Goal: Information Seeking & Learning: Learn about a topic

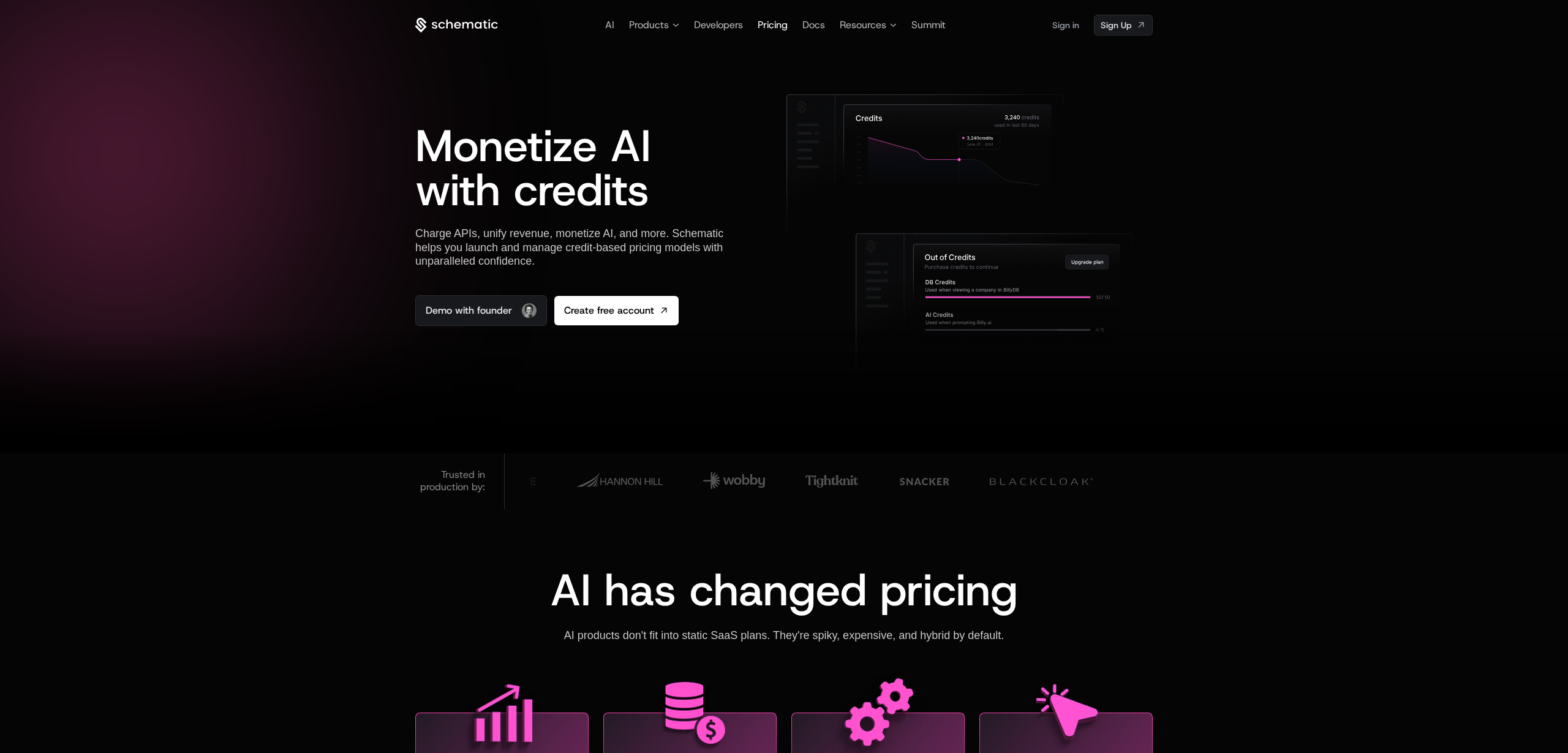
click at [771, 23] on span "Pricing" at bounding box center [773, 24] width 30 height 13
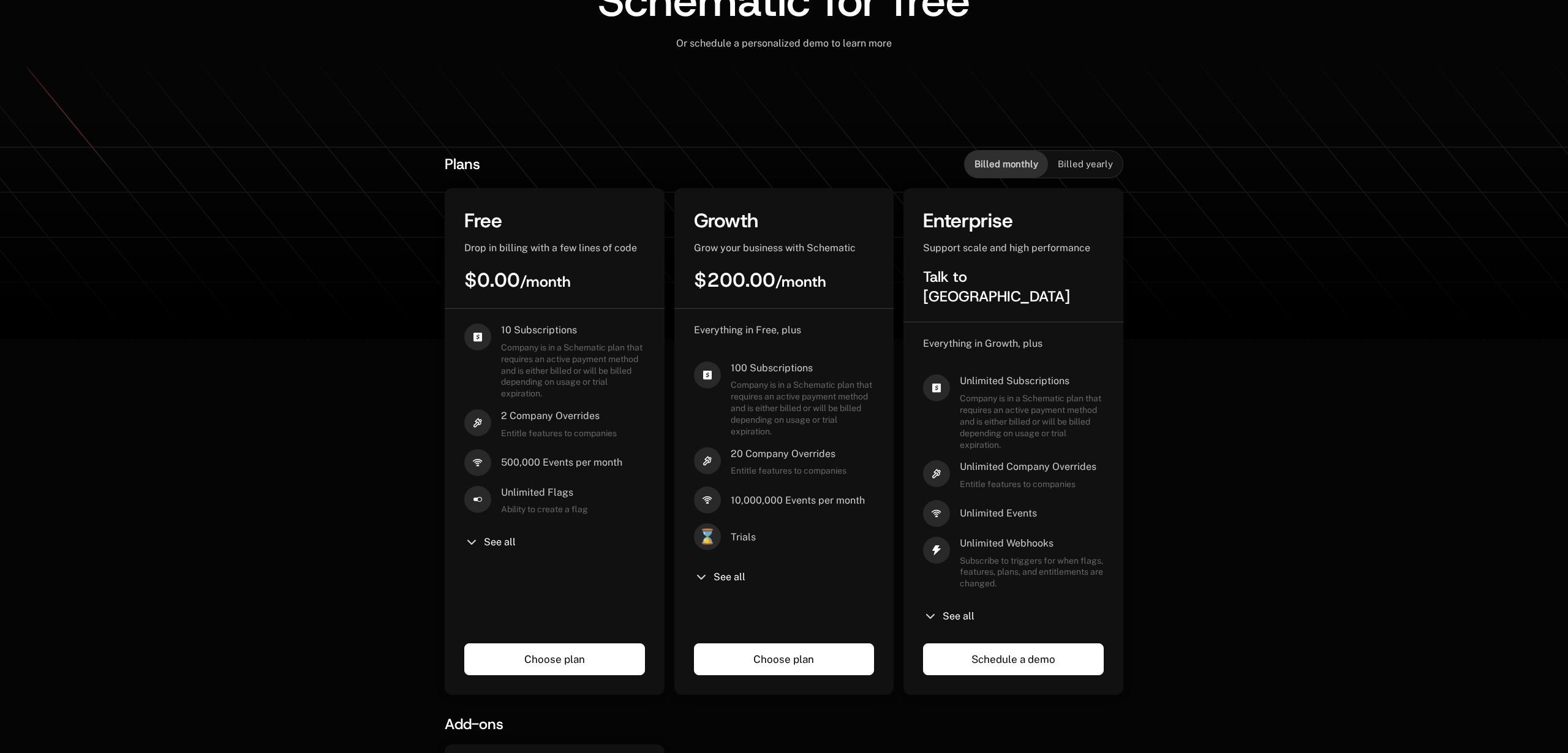
scroll to position [162, 0]
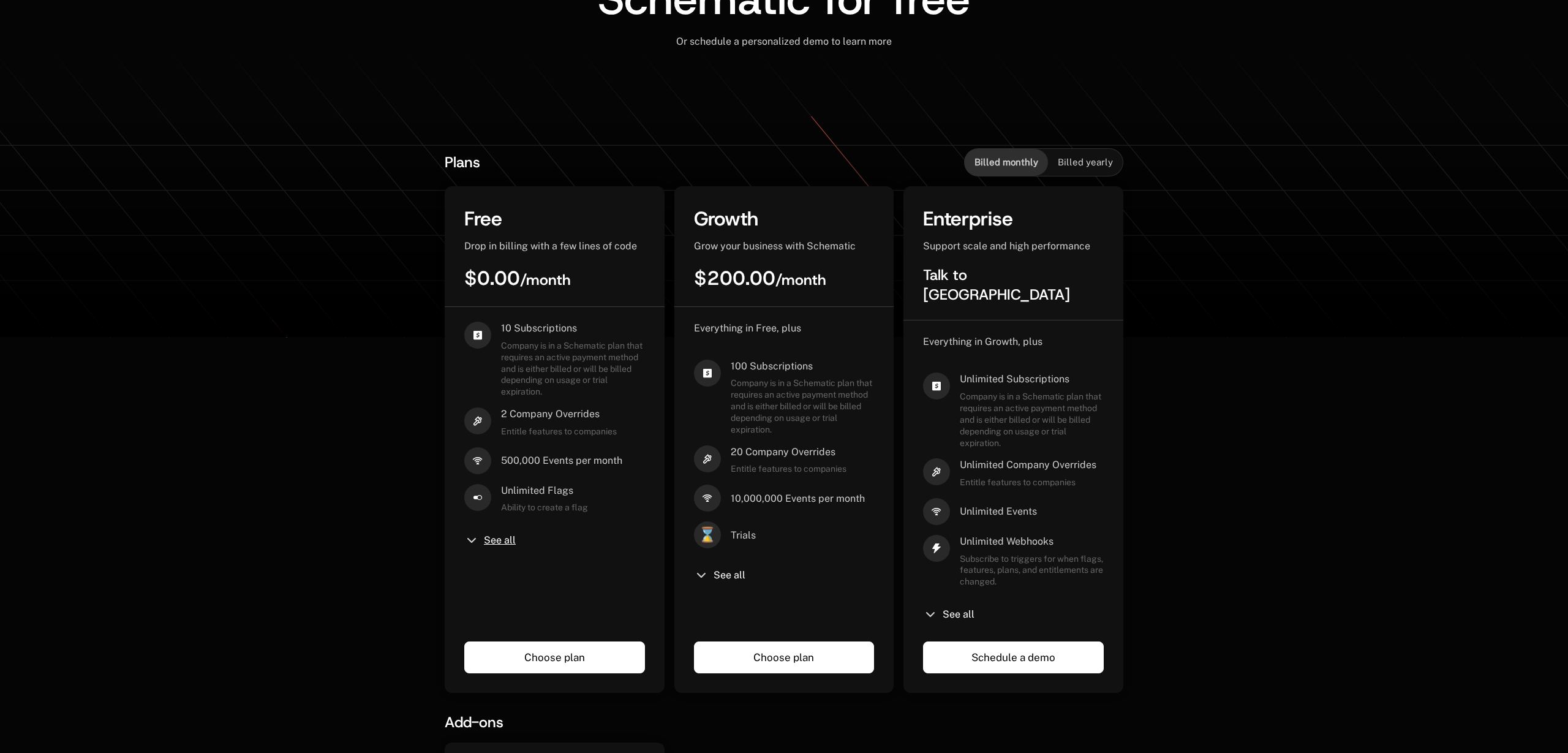
click at [492, 537] on span "See all" at bounding box center [499, 540] width 32 height 10
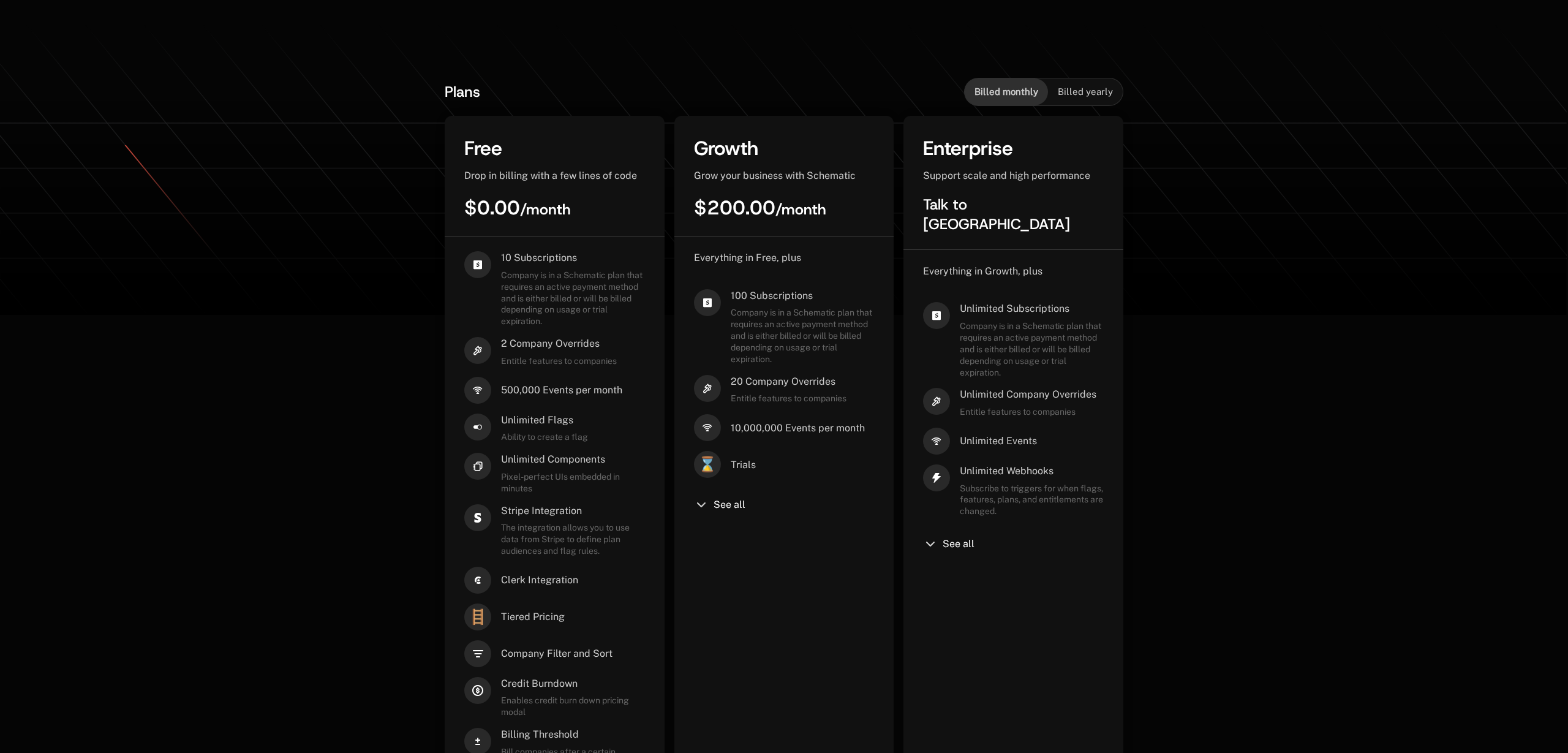
scroll to position [0, 0]
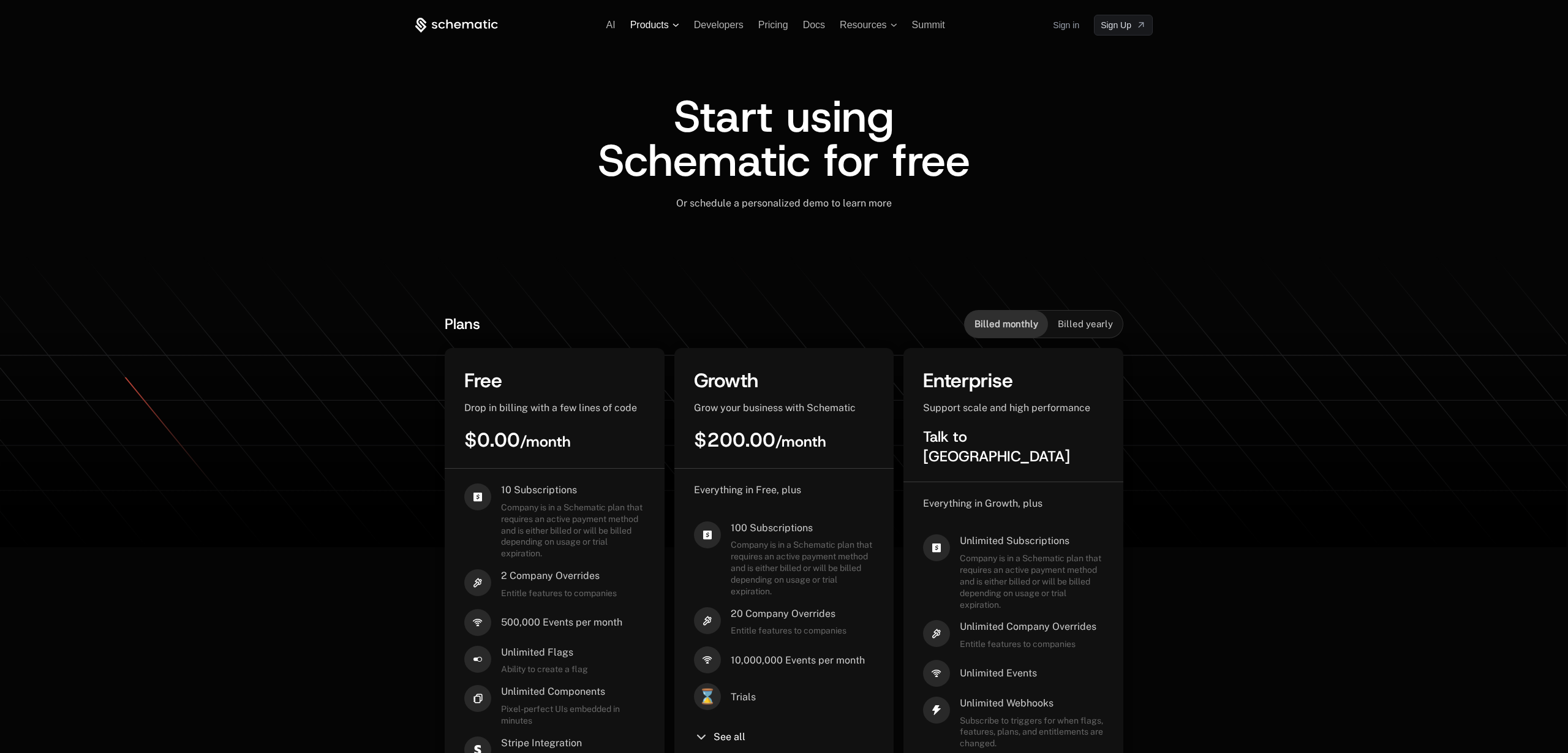
click at [642, 21] on span "Products" at bounding box center [649, 25] width 39 height 11
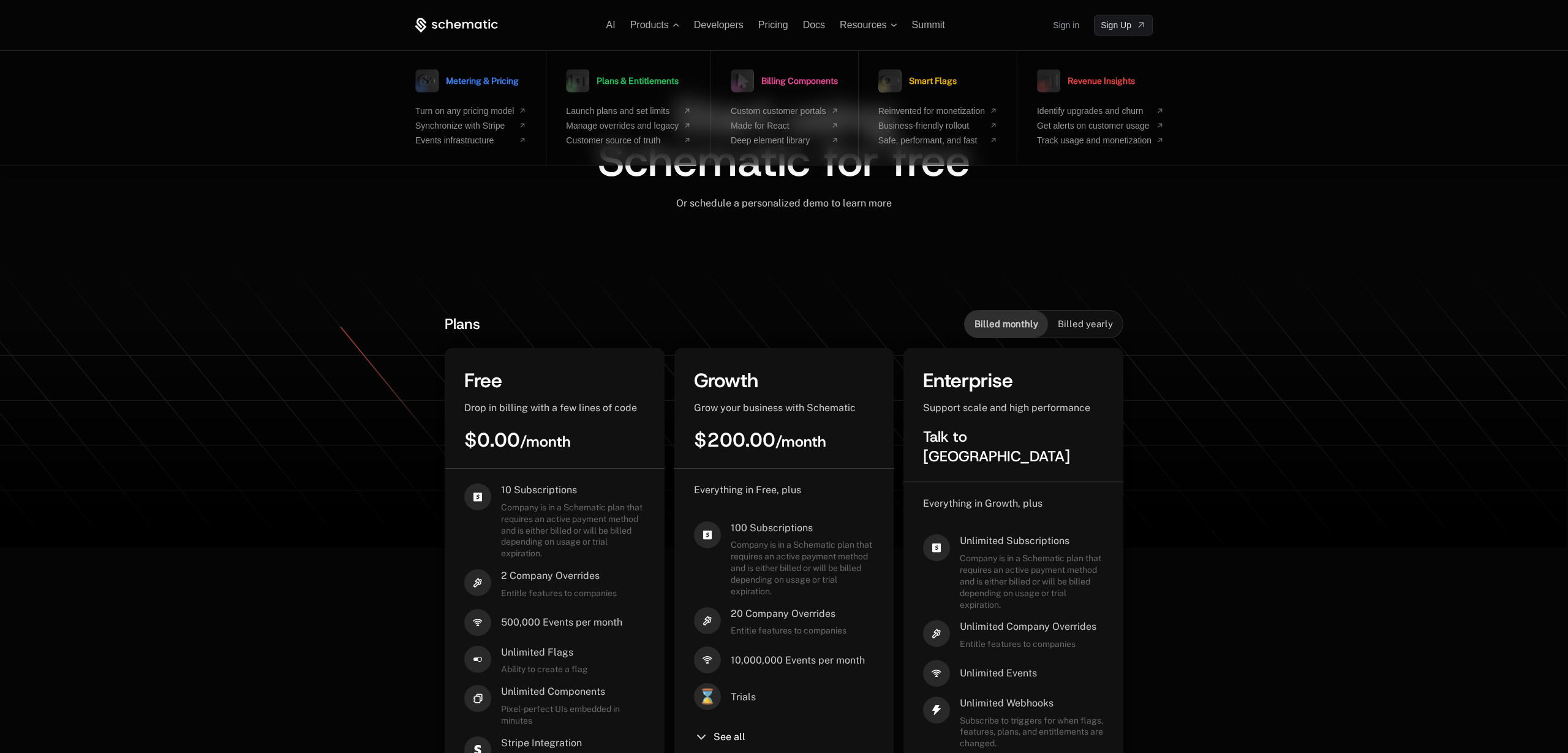
click at [729, 206] on span "Or schedule a personalized demo to learn more" at bounding box center [784, 203] width 216 height 12
click at [437, 26] on icon at bounding box center [456, 25] width 83 height 15
